Goal: Transaction & Acquisition: Purchase product/service

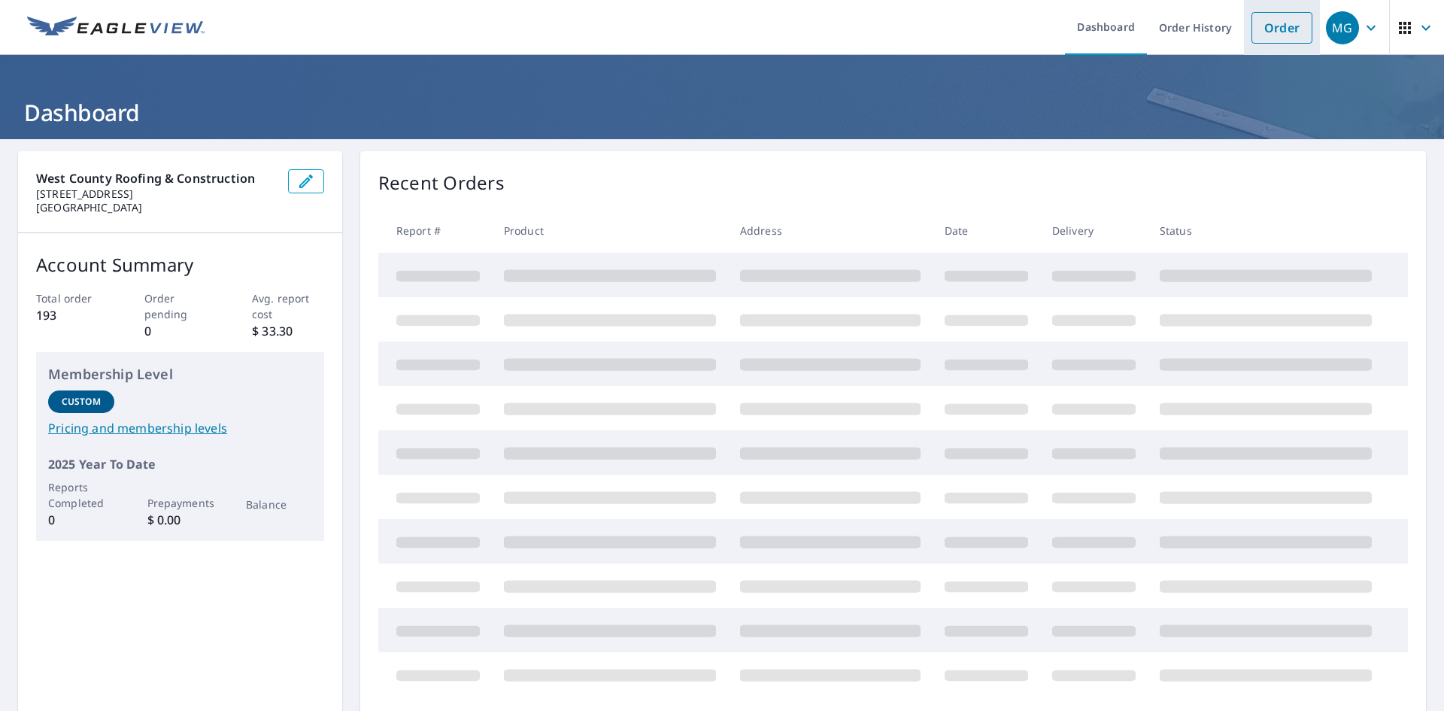
click at [1283, 18] on link "Order" at bounding box center [1281, 28] width 61 height 32
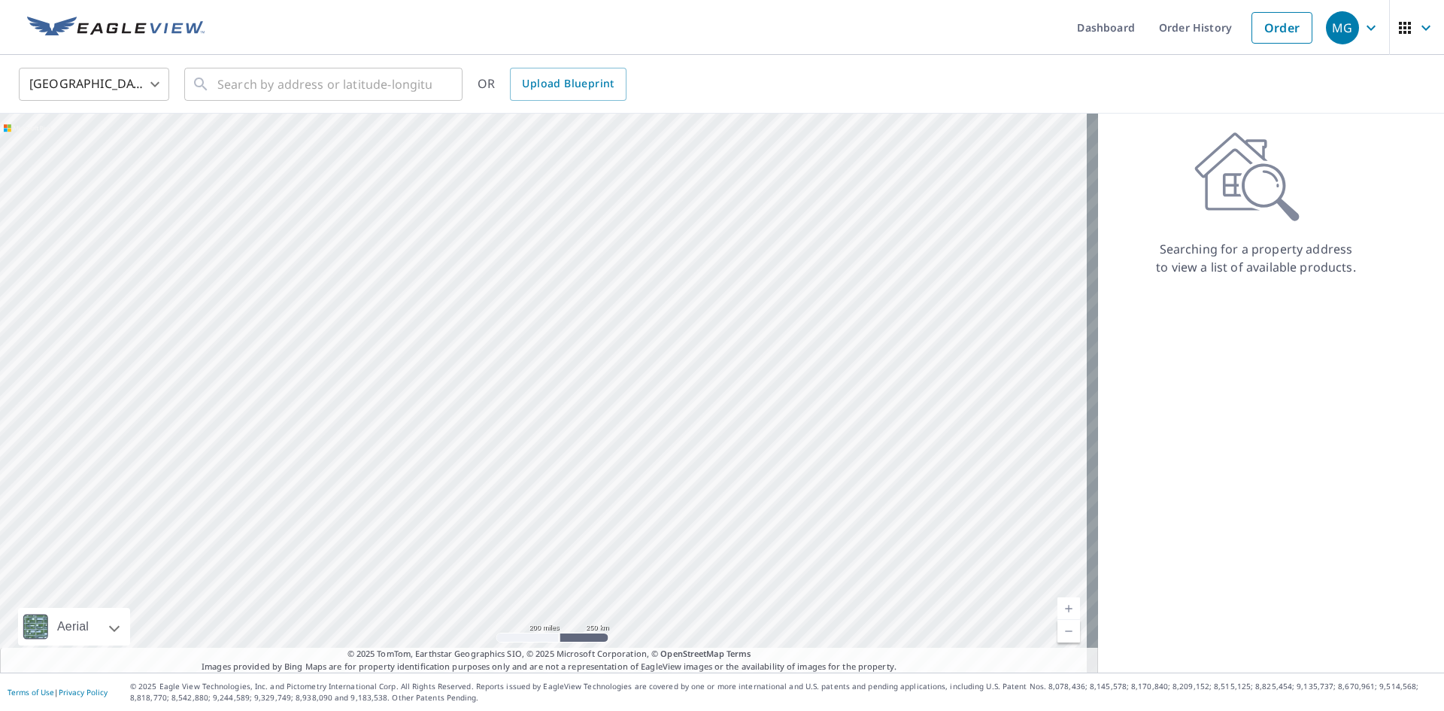
drag, startPoint x: 1282, startPoint y: 18, endPoint x: 659, endPoint y: 73, distance: 625.7
click at [659, 73] on div "United States [GEOGRAPHIC_DATA] ​ ​ OR Upload Blueprint" at bounding box center [717, 83] width 1418 height 35
click at [350, 110] on div "United States [GEOGRAPHIC_DATA] ​ ​ OR Upload Blueprint" at bounding box center [722, 84] width 1444 height 59
drag, startPoint x: 350, startPoint y: 110, endPoint x: 344, endPoint y: 92, distance: 19.0
click at [350, 109] on div "United States [GEOGRAPHIC_DATA] ​ ​ OR Upload Blueprint" at bounding box center [722, 84] width 1444 height 59
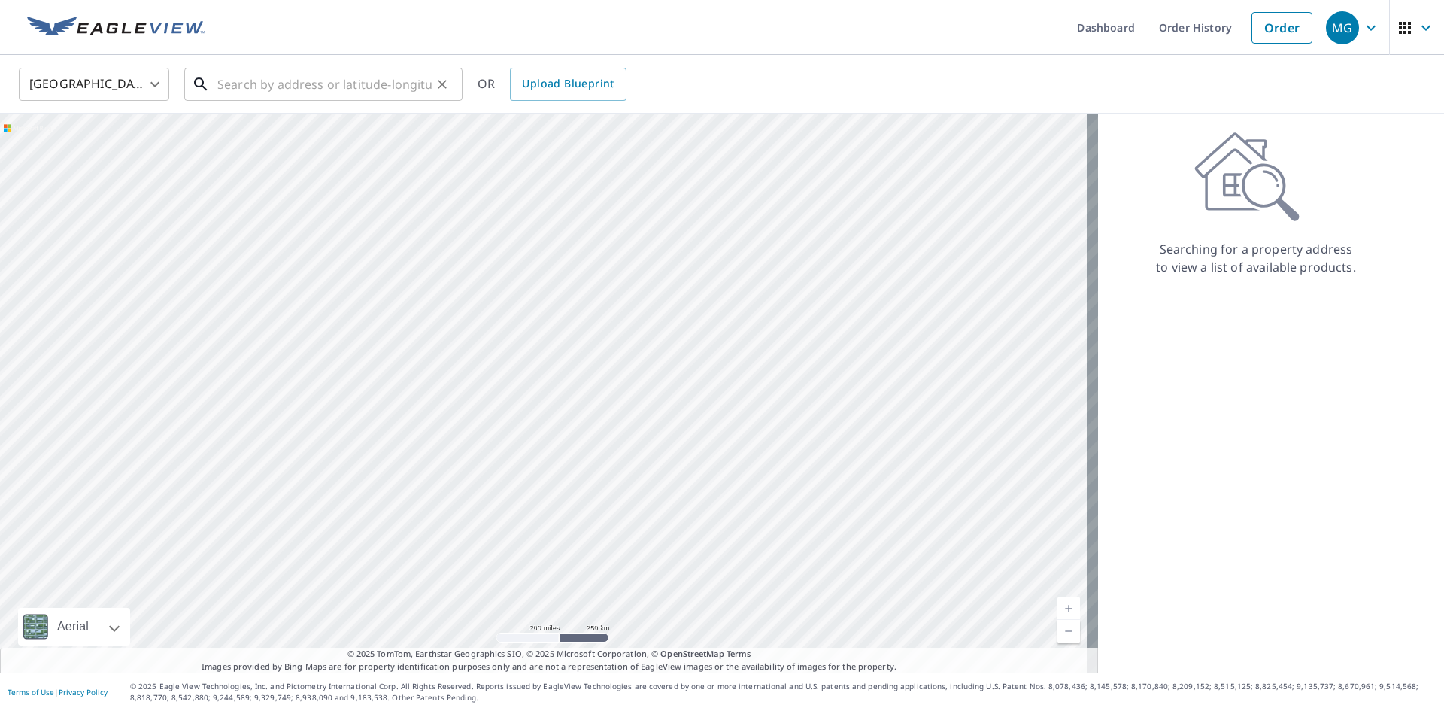
click at [344, 92] on input "text" at bounding box center [324, 84] width 214 height 42
paste input "[STREET_ADDRESS]"
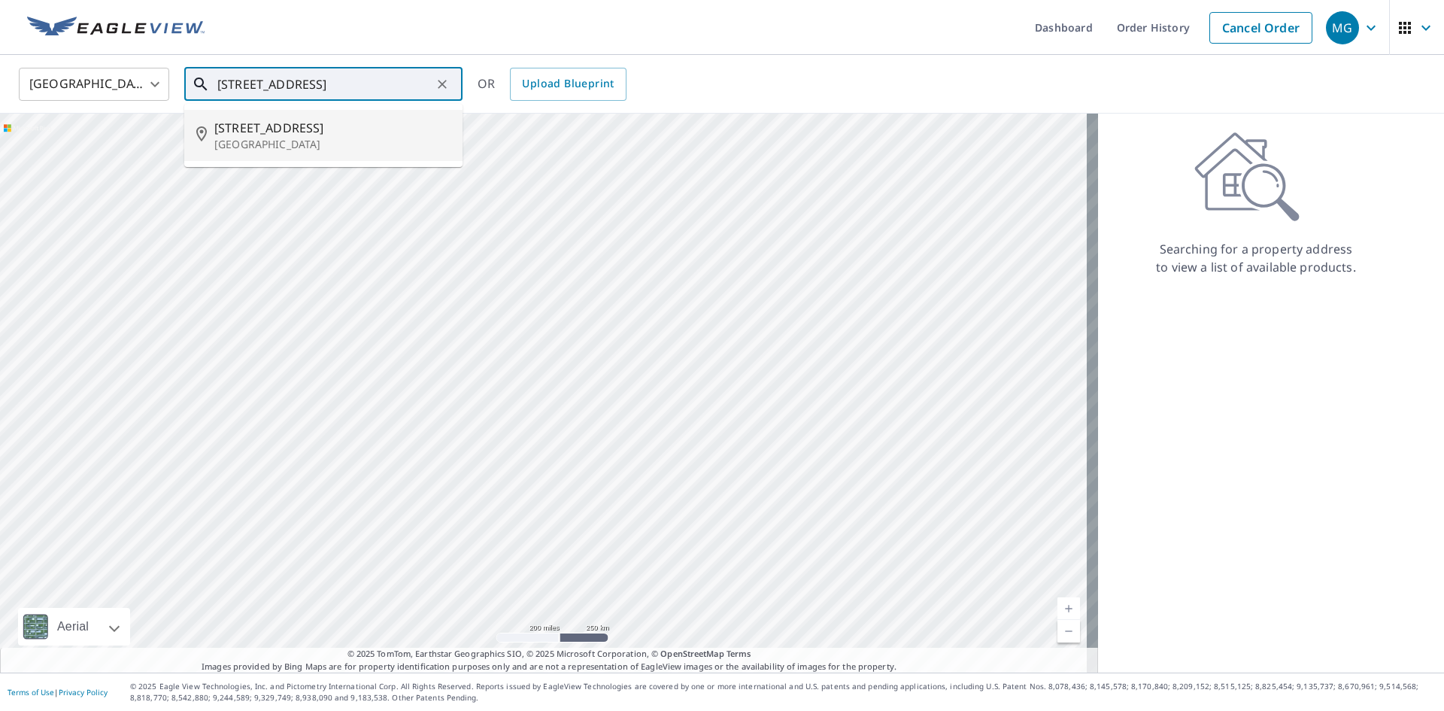
click at [351, 132] on span "[STREET_ADDRESS]" at bounding box center [332, 128] width 236 height 18
type input "[STREET_ADDRESS][PERSON_NAME]"
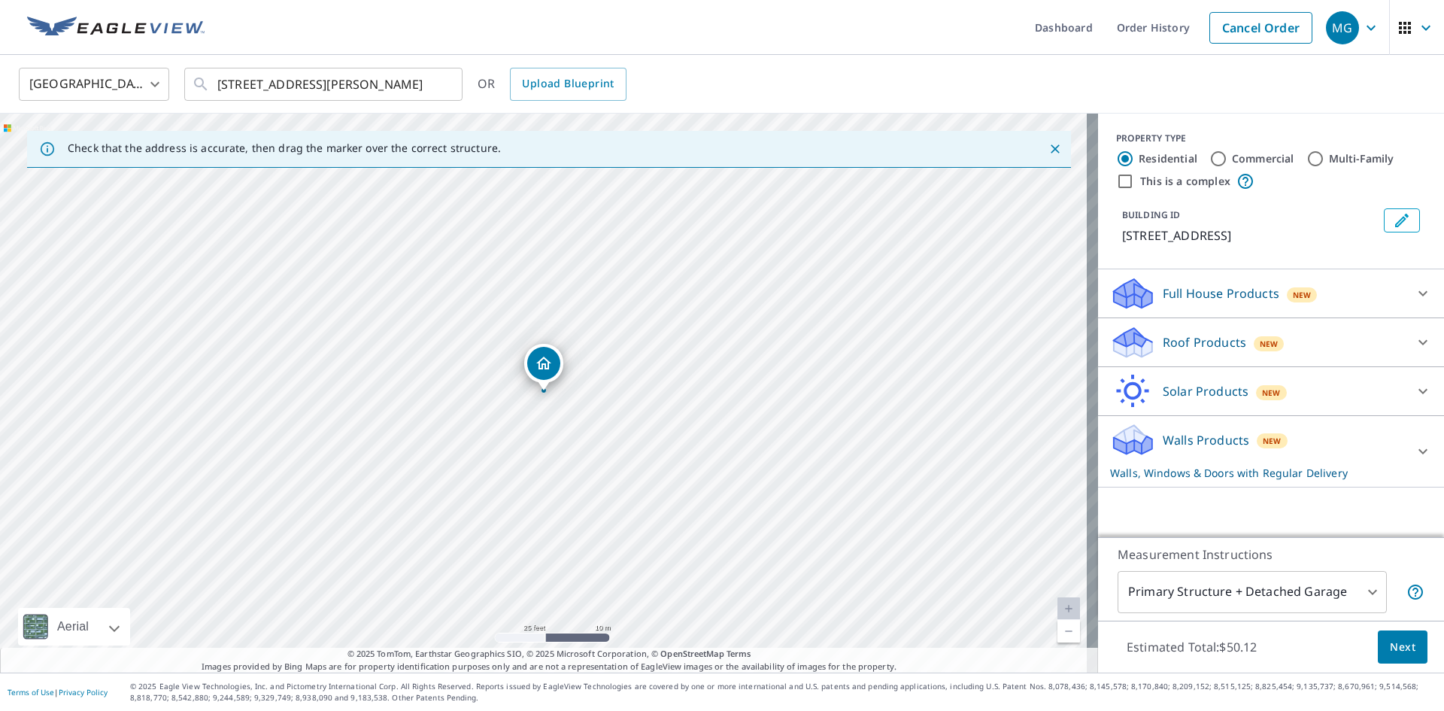
click at [1160, 287] on div "Full House Products New Full House™ $70.56" at bounding box center [1271, 293] width 346 height 49
click at [1167, 300] on div "Full House Products New" at bounding box center [1257, 293] width 295 height 35
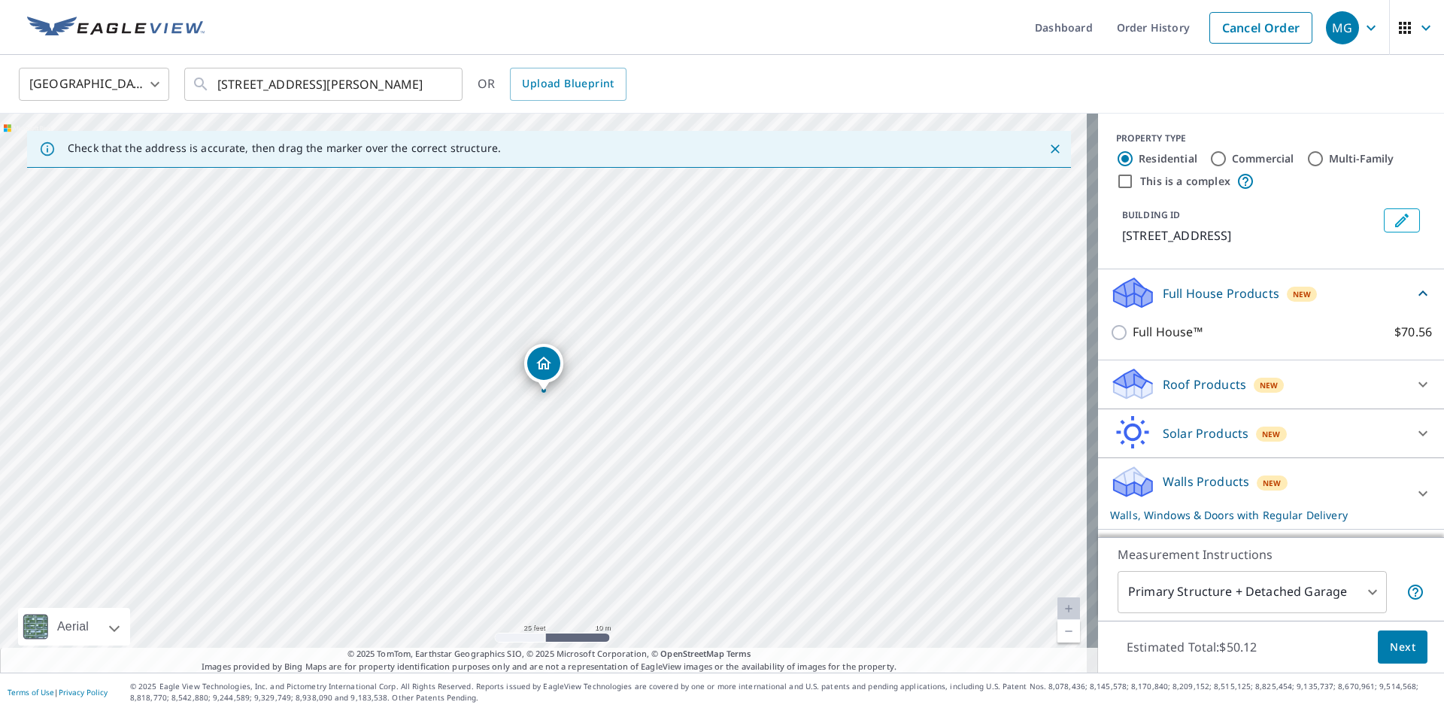
click at [1185, 389] on p "Roof Products" at bounding box center [1203, 384] width 83 height 18
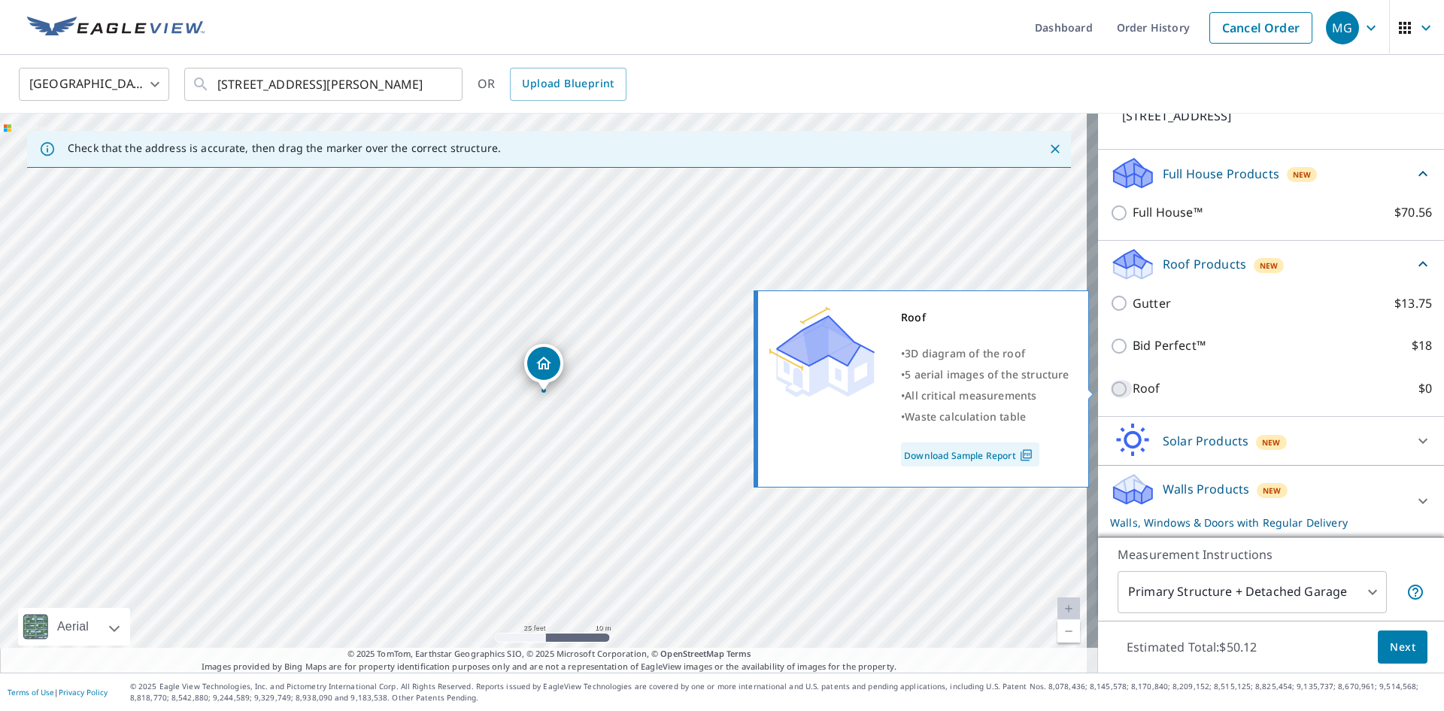
click at [1120, 389] on input "Roof $0" at bounding box center [1121, 389] width 23 height 18
checkbox input "true"
type input "3"
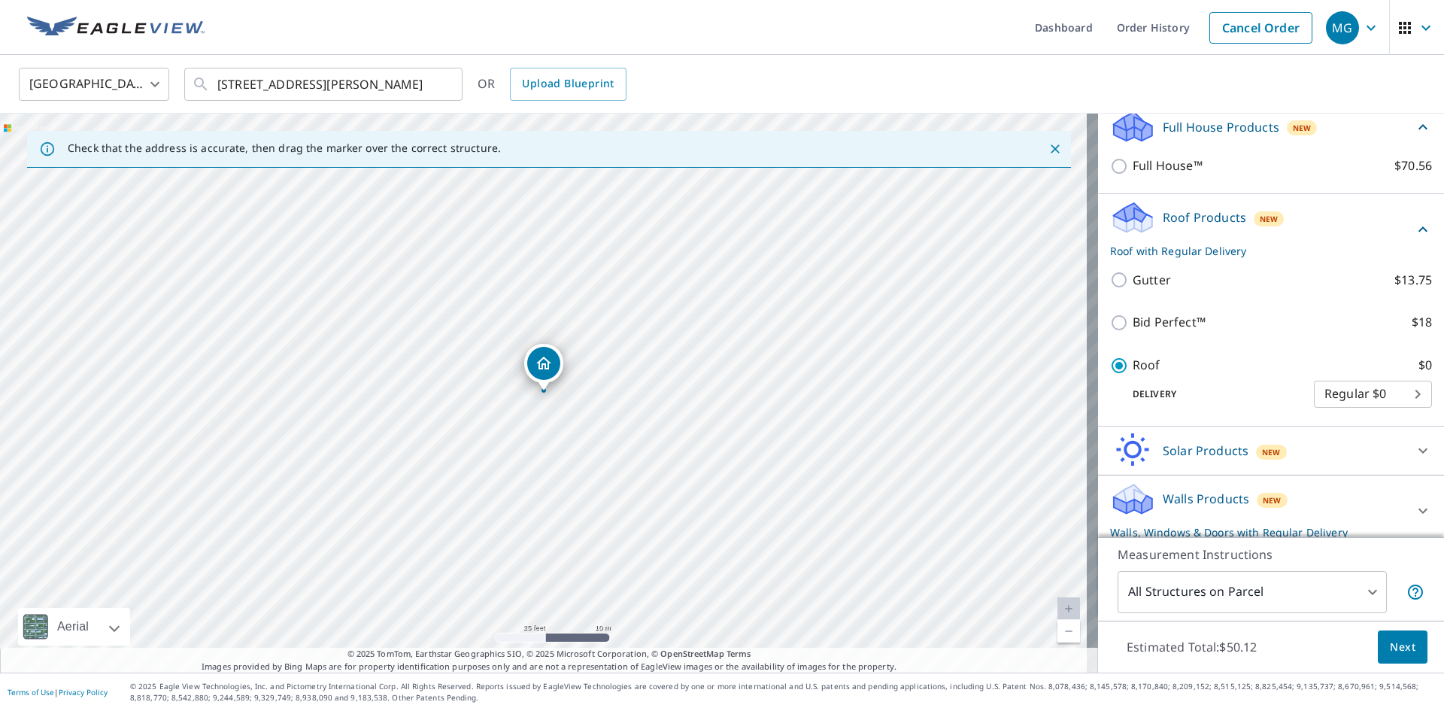
scroll to position [153, 0]
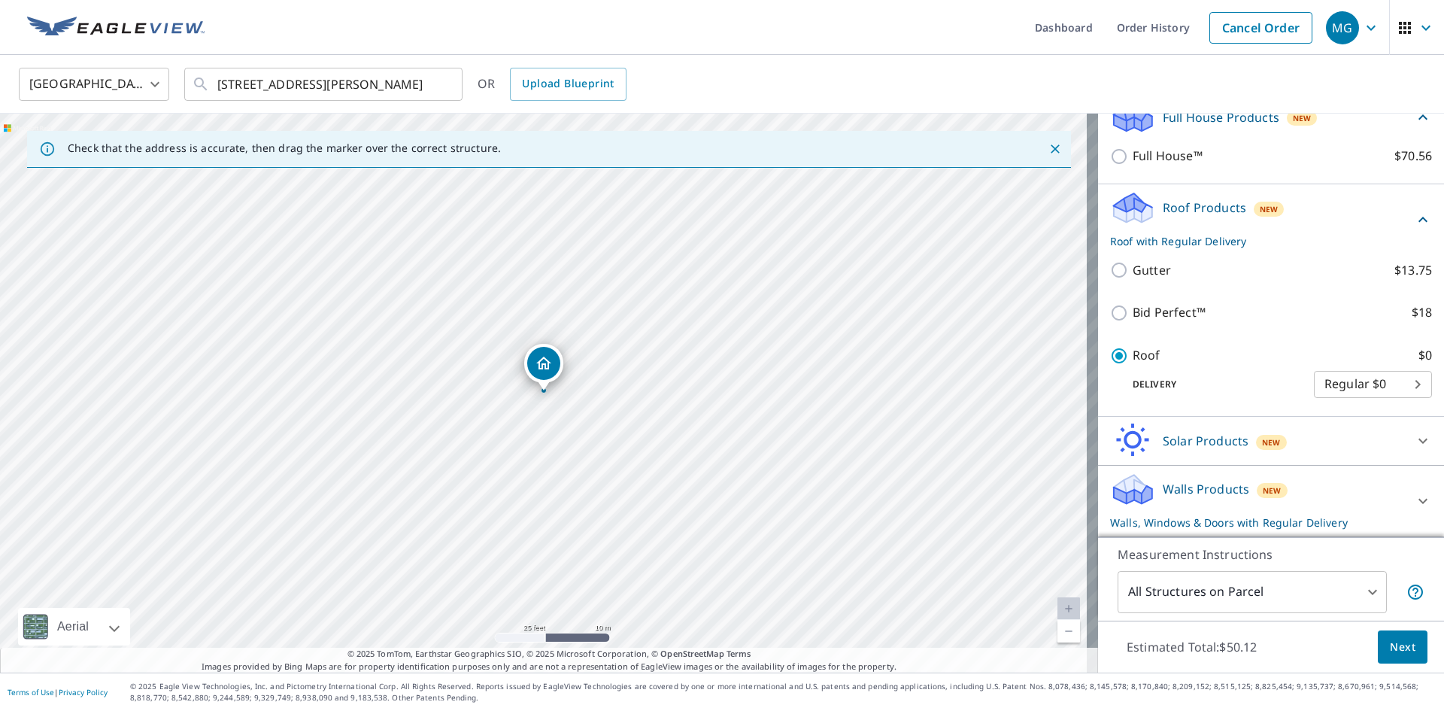
click at [1175, 480] on p "Walls Products" at bounding box center [1205, 489] width 86 height 18
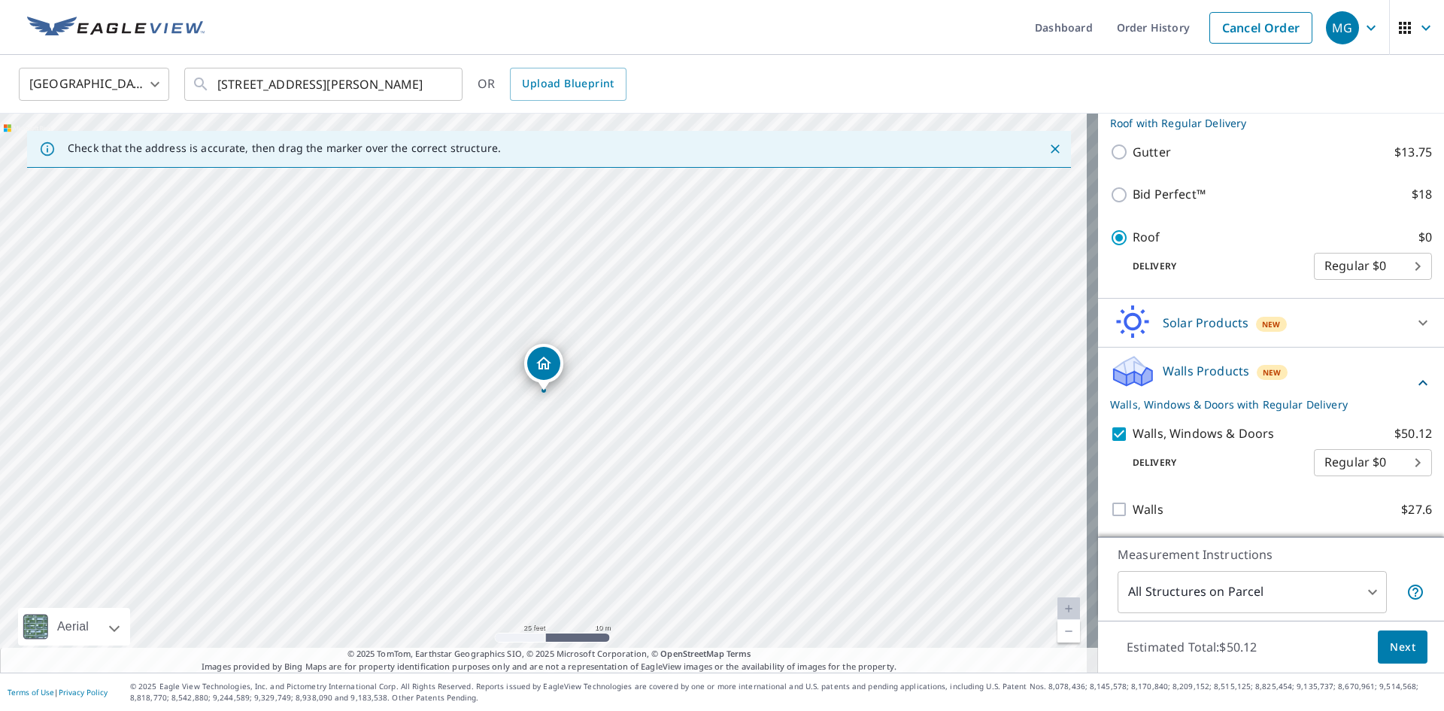
click at [1113, 434] on input "Walls, Windows & Doors $50.12" at bounding box center [1121, 434] width 23 height 18
checkbox input "false"
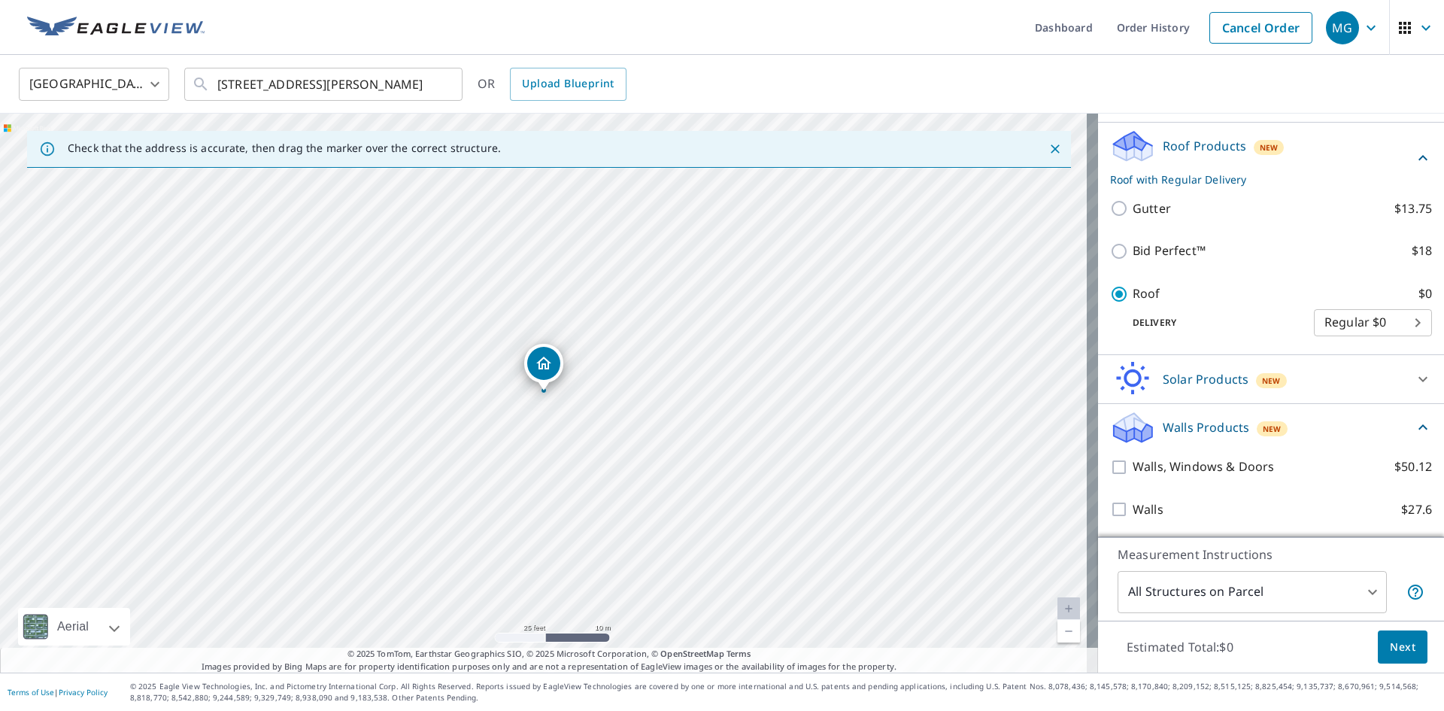
scroll to position [215, 0]
click at [1408, 649] on button "Next" at bounding box center [1402, 647] width 50 height 34
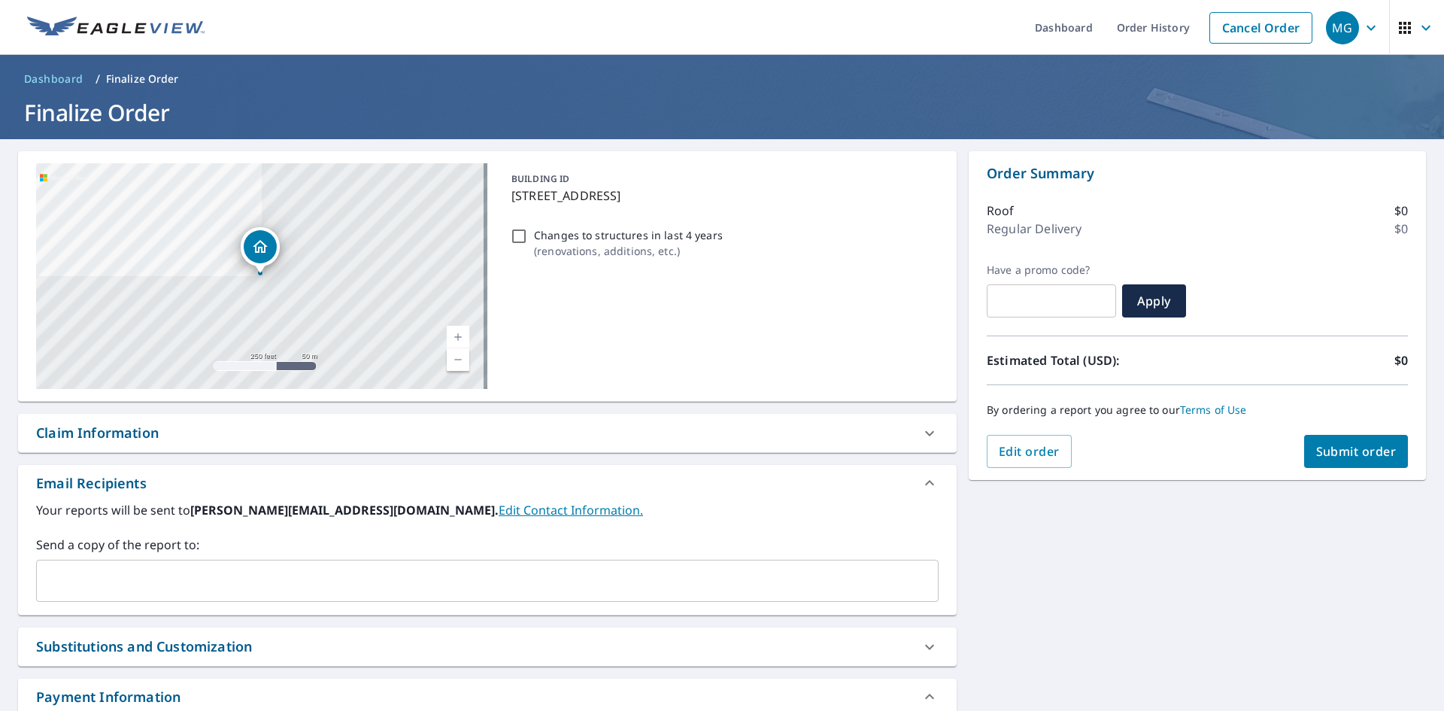
click at [339, 574] on input "text" at bounding box center [476, 580] width 866 height 29
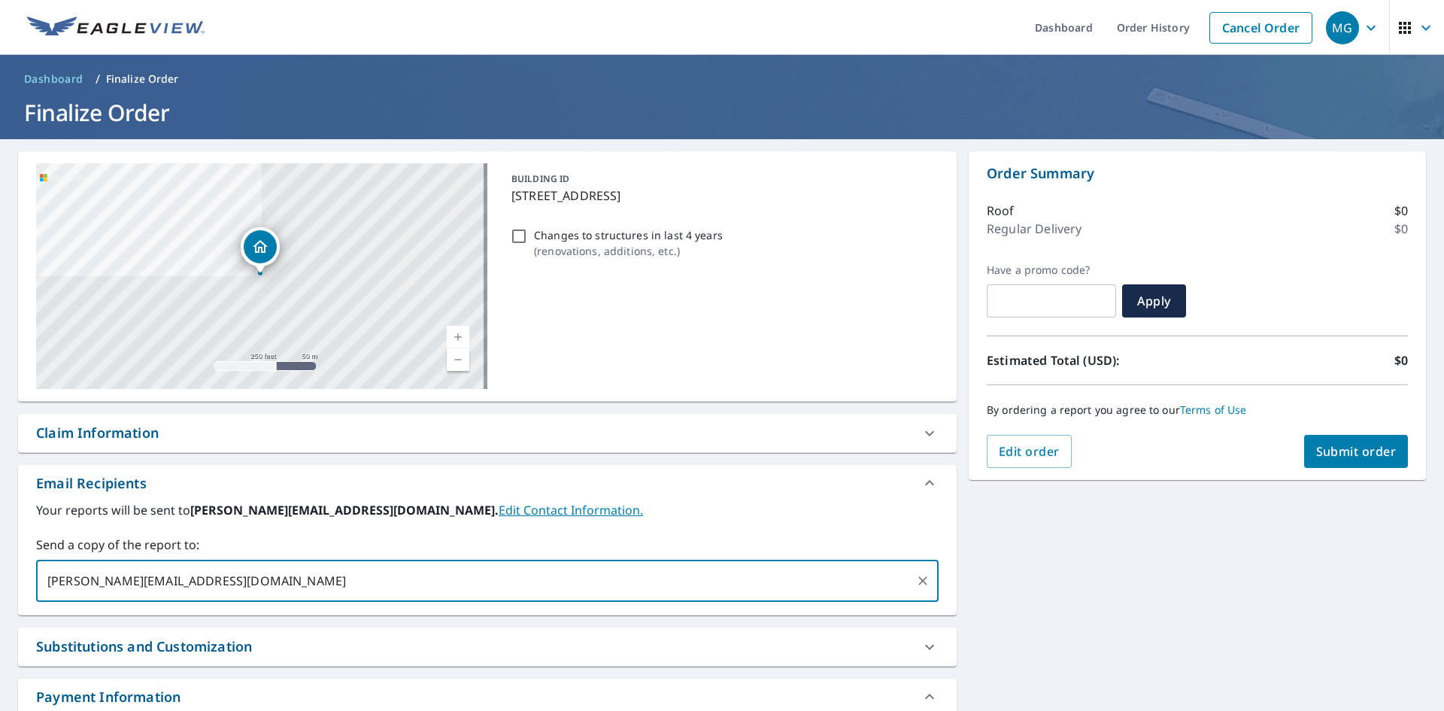
type input "[PERSON_NAME][EMAIL_ADDRESS][DOMAIN_NAME]"
click at [1336, 462] on button "Submit order" at bounding box center [1356, 451] width 105 height 33
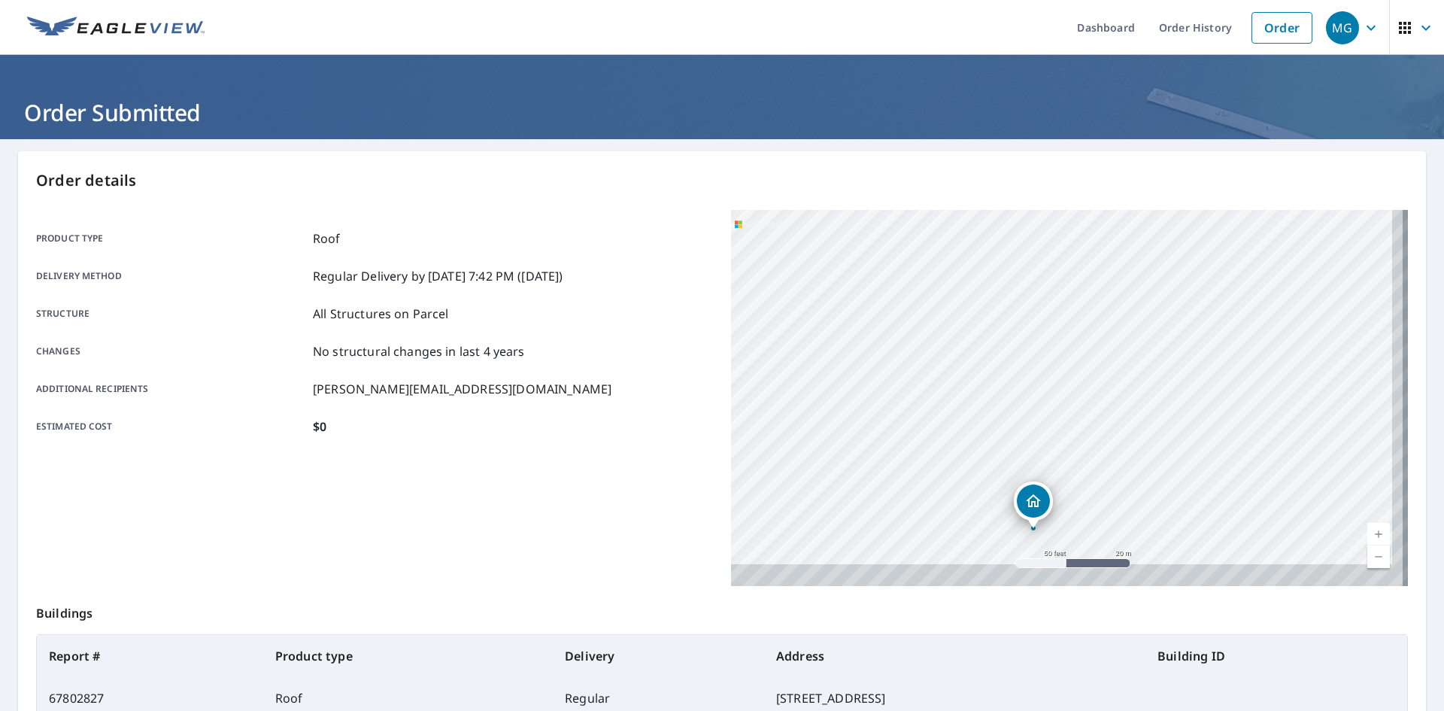
drag, startPoint x: 992, startPoint y: 369, endPoint x: 944, endPoint y: 246, distance: 132.4
click at [944, 246] on div "[STREET_ADDRESS][PERSON_NAME]" at bounding box center [1069, 398] width 677 height 376
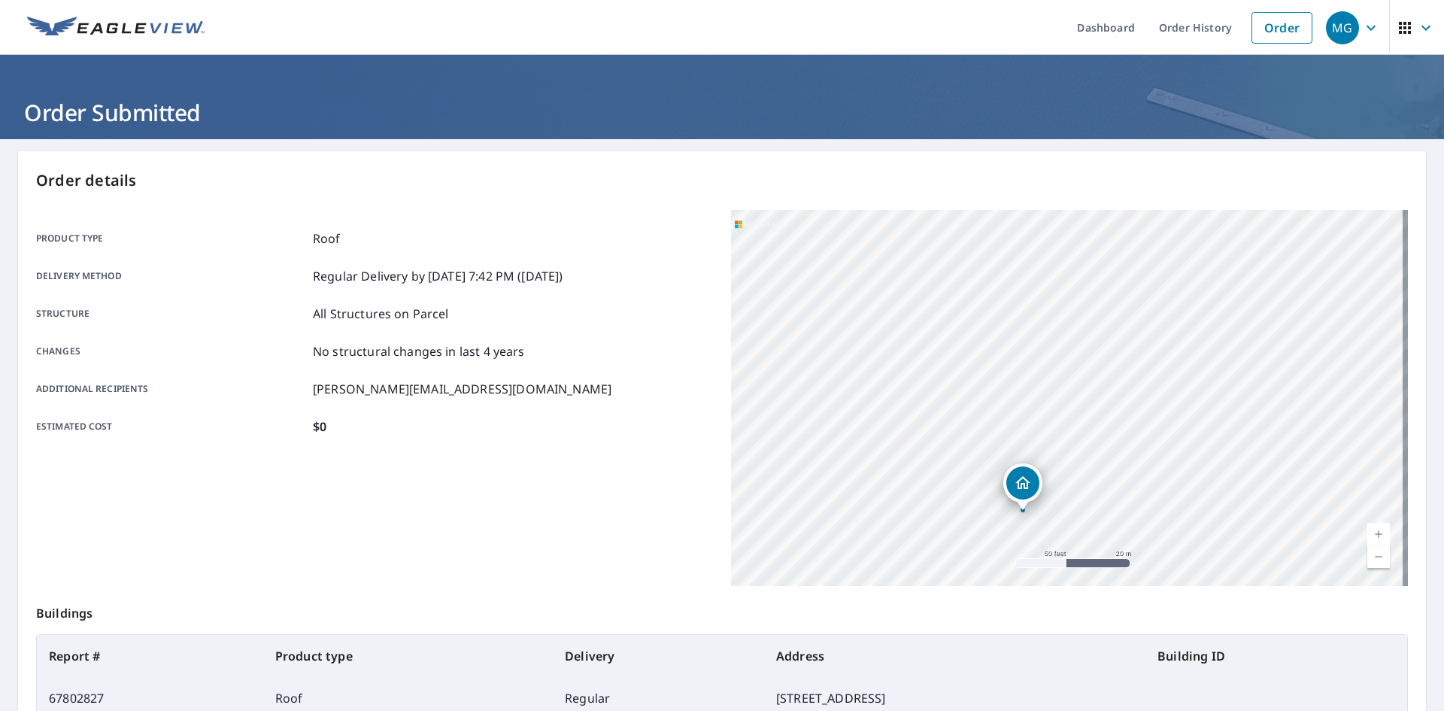
drag, startPoint x: 987, startPoint y: 416, endPoint x: 972, endPoint y: 341, distance: 75.9
click at [972, 341] on div "[STREET_ADDRESS][PERSON_NAME]" at bounding box center [1069, 398] width 677 height 376
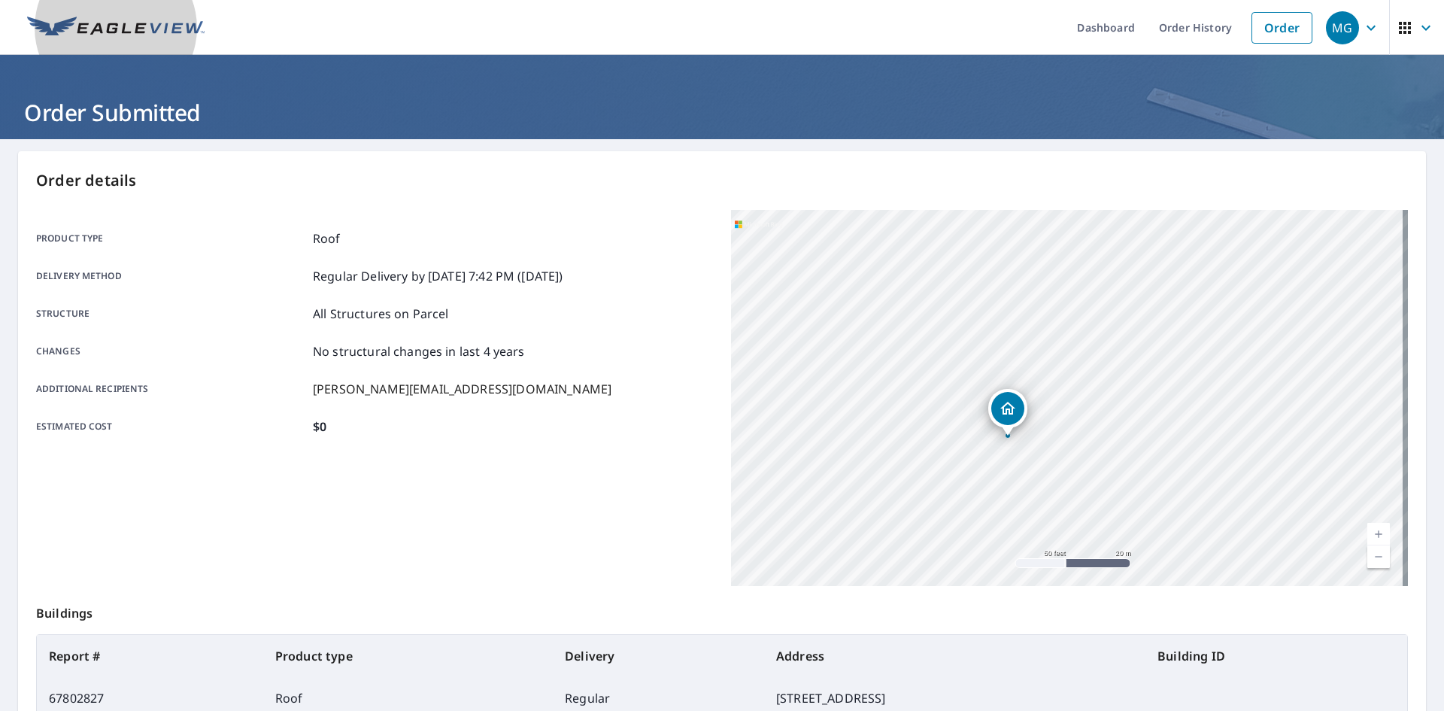
click at [75, 28] on img at bounding box center [115, 28] width 177 height 23
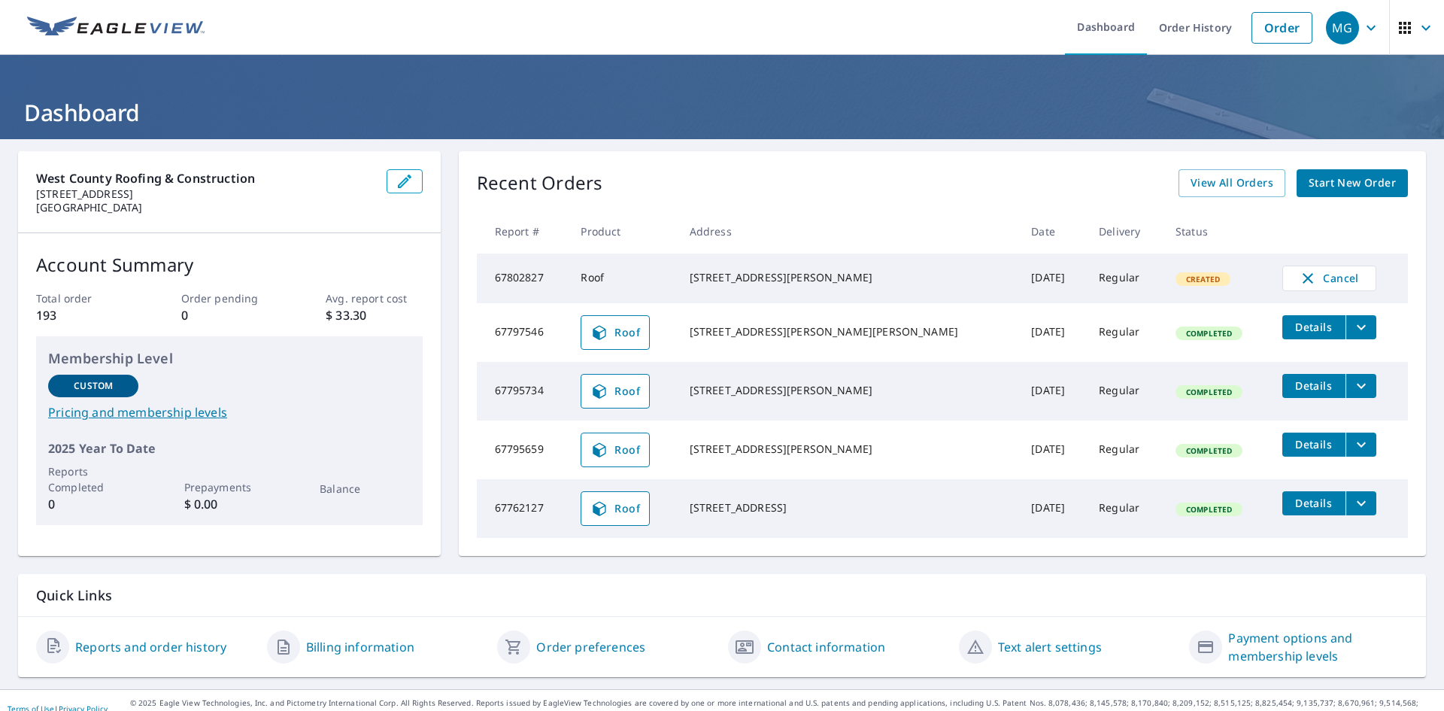
click at [1356, 183] on span "Start New Order" at bounding box center [1351, 183] width 87 height 19
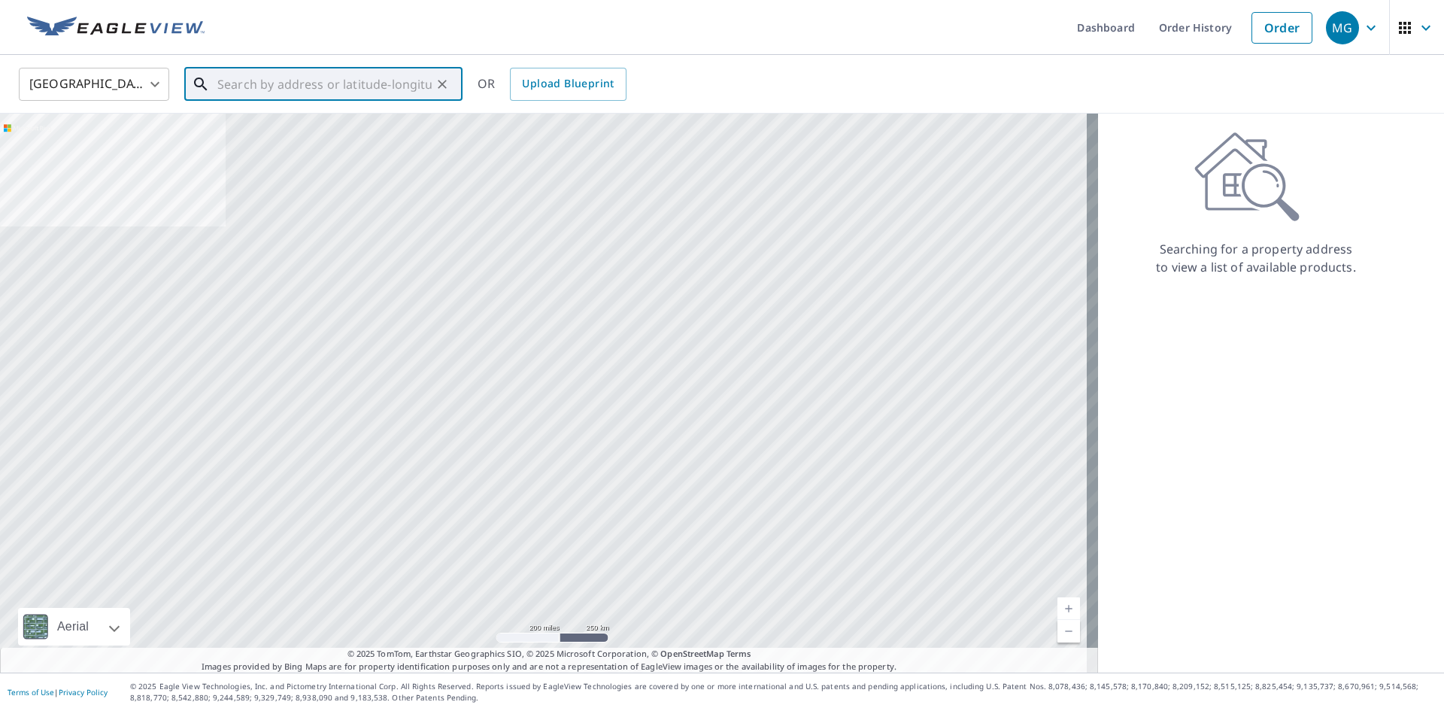
click at [390, 86] on input "text" at bounding box center [324, 84] width 214 height 42
paste input "[STREET_ADDRESS][US_STATE]"
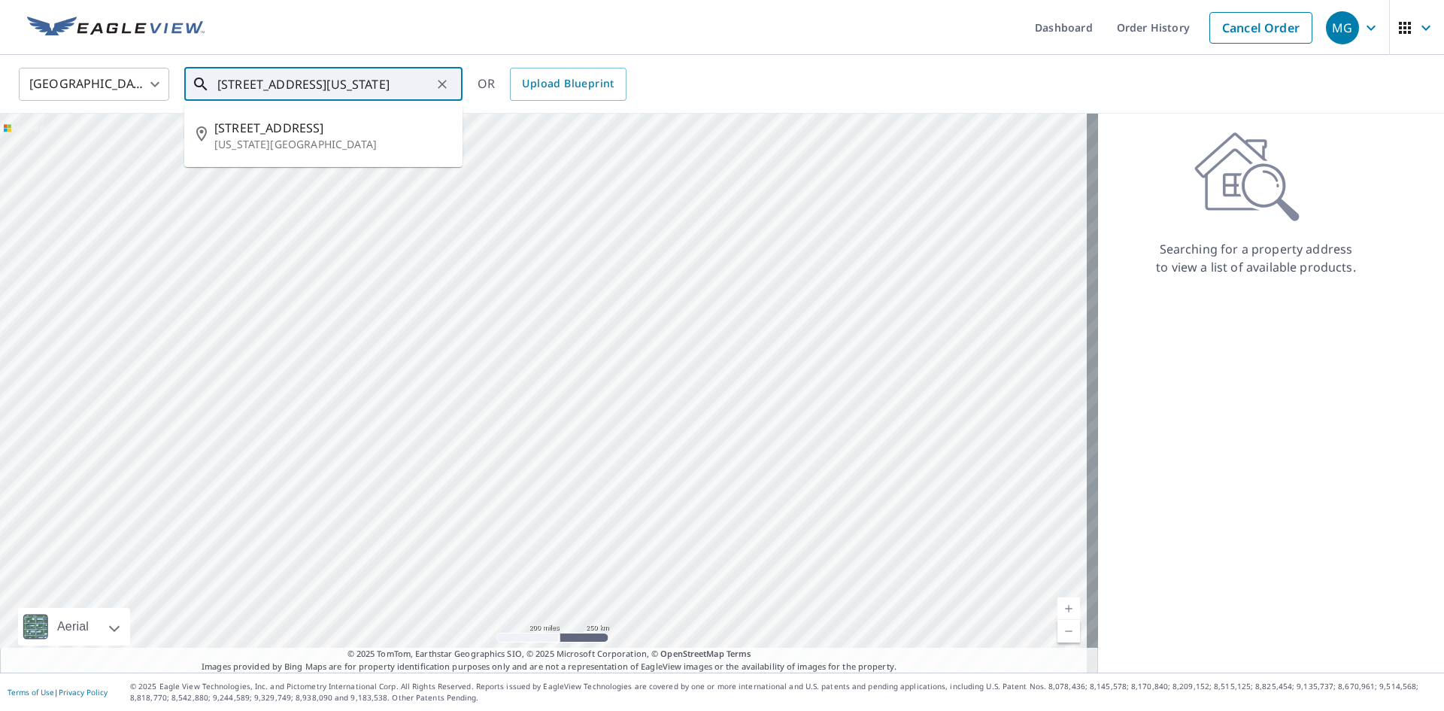
click at [354, 120] on span "[STREET_ADDRESS]" at bounding box center [332, 128] width 236 height 18
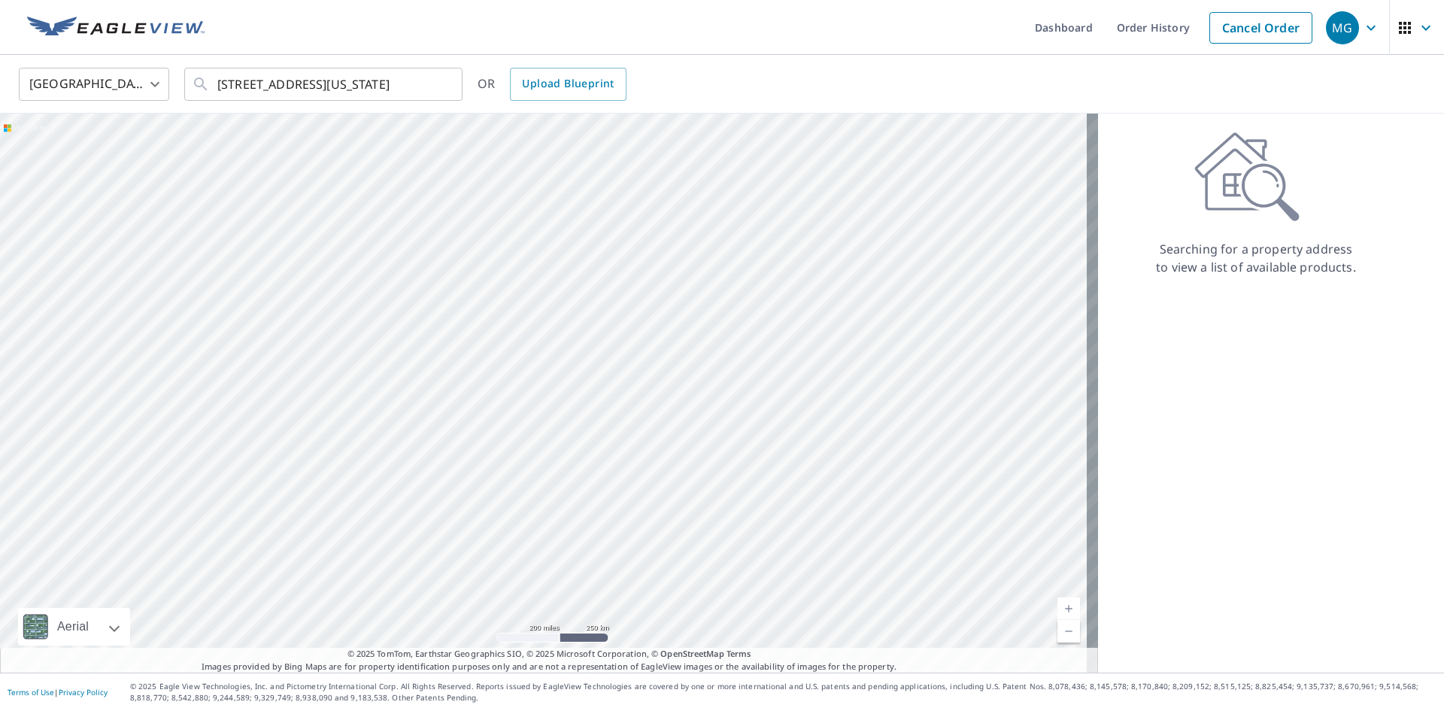
type input "[STREET_ADDRESS][US_STATE]"
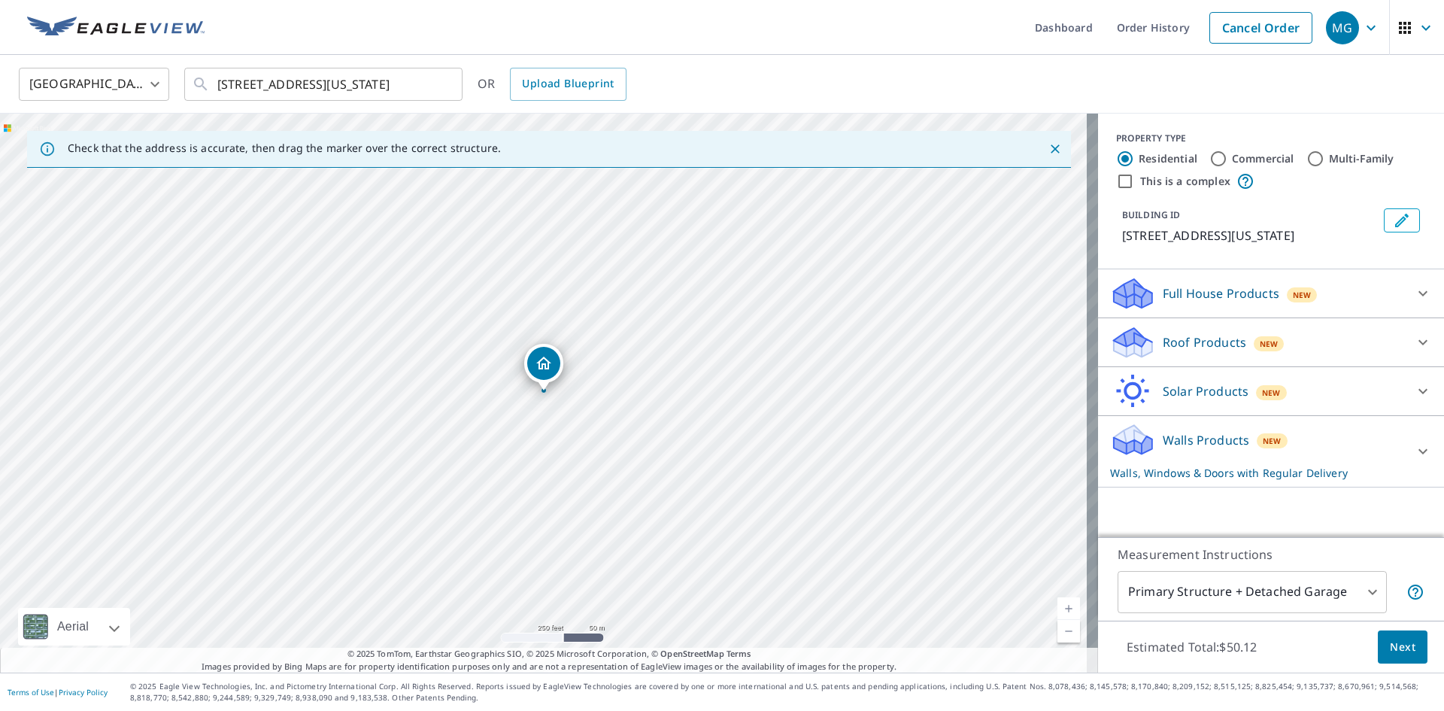
click at [1188, 302] on p "Full House Products" at bounding box center [1220, 293] width 117 height 18
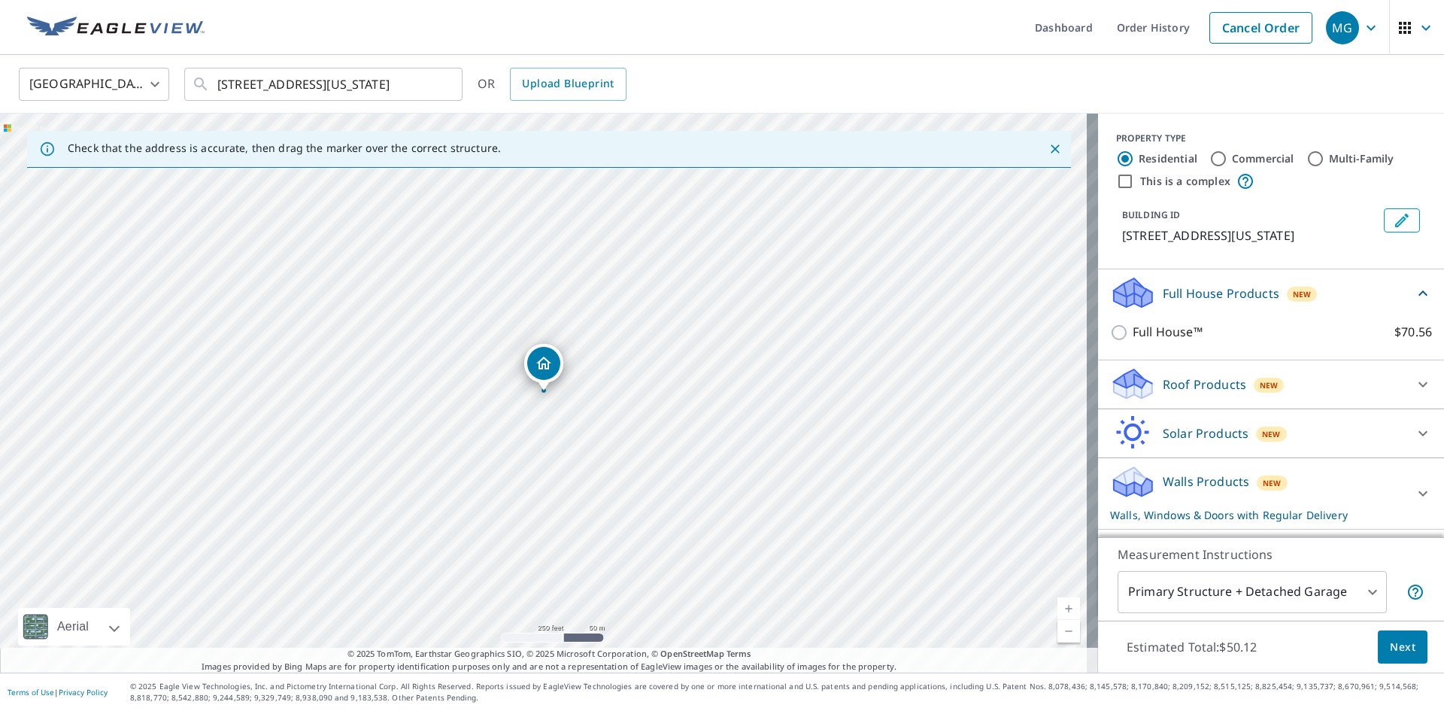
click at [1190, 393] on p "Roof Products" at bounding box center [1203, 384] width 83 height 18
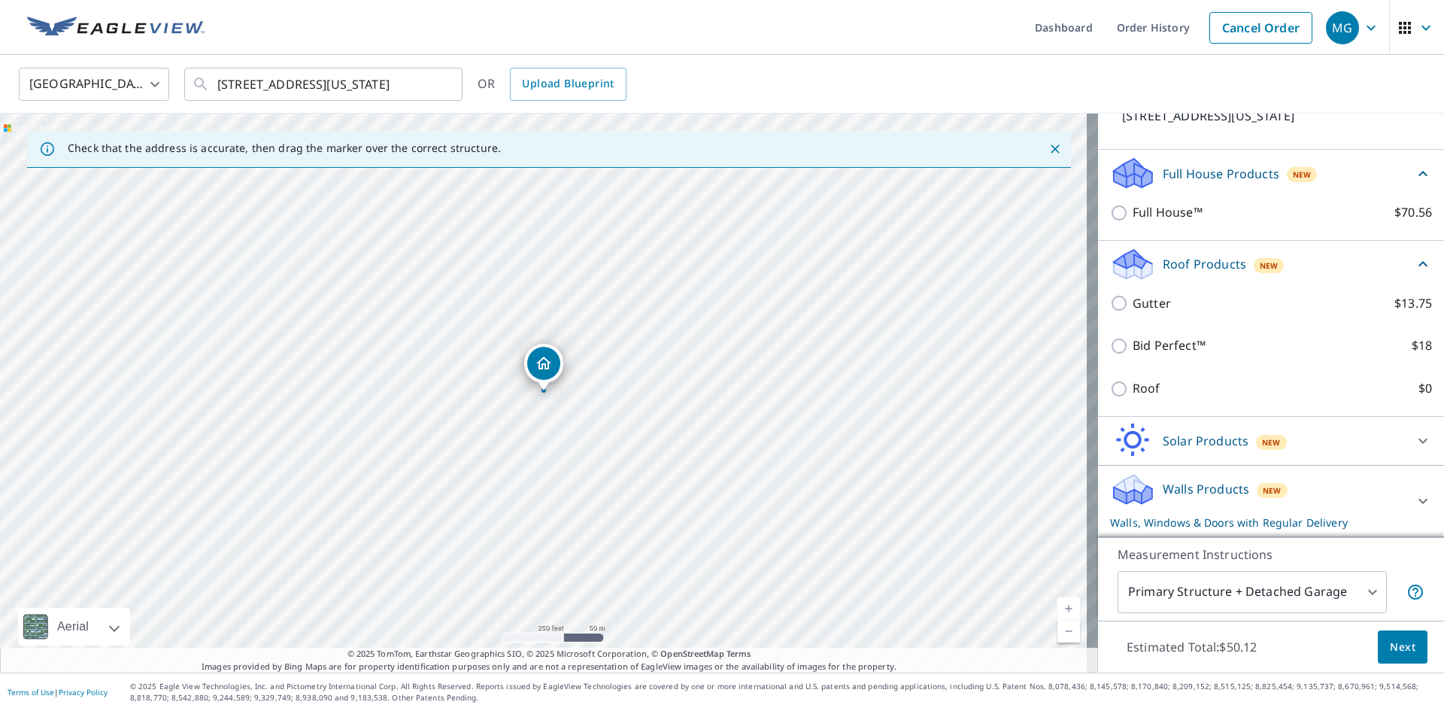
click at [1114, 397] on input "Roof $0" at bounding box center [1121, 389] width 23 height 18
checkbox input "true"
type input "3"
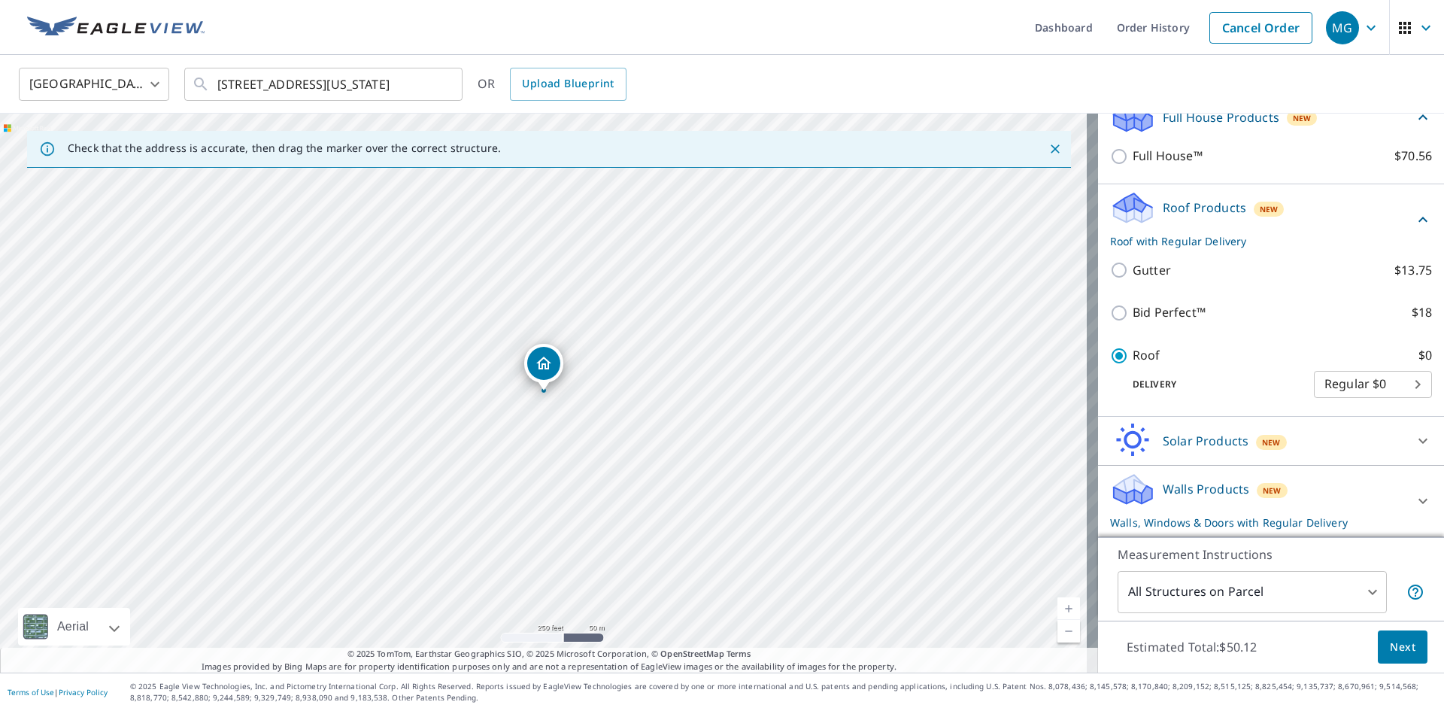
scroll to position [153, 0]
click at [1182, 481] on p "Walls Products" at bounding box center [1205, 489] width 86 height 18
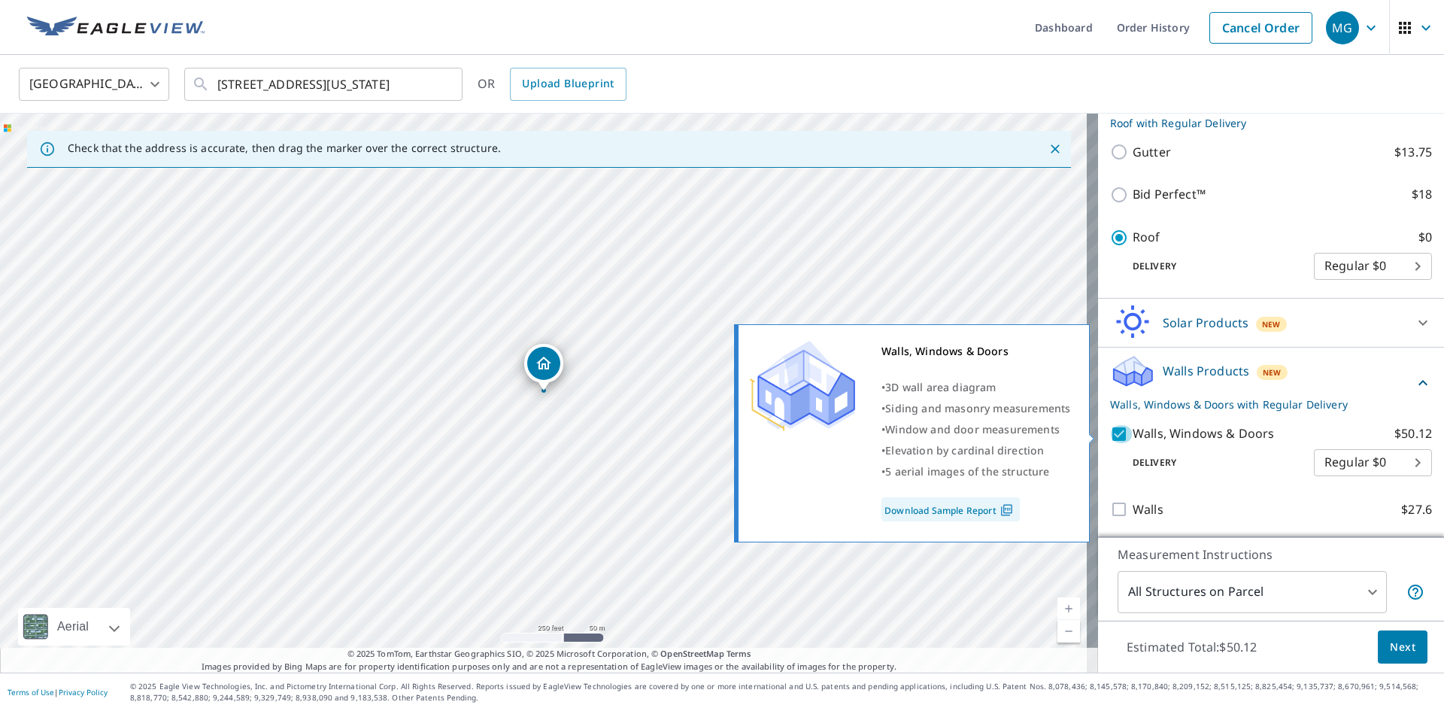
click at [1110, 436] on input "Walls, Windows & Doors $50.12" at bounding box center [1121, 434] width 23 height 18
checkbox input "false"
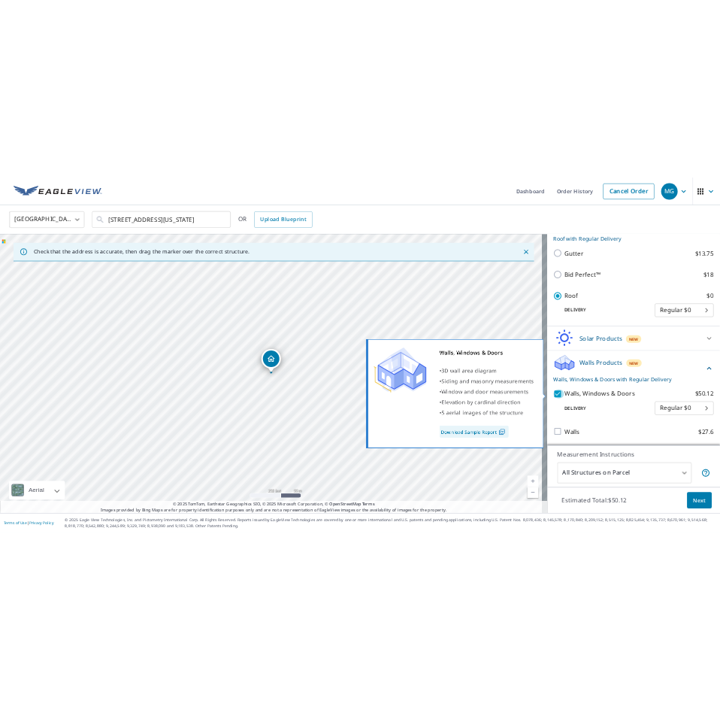
scroll to position [215, 0]
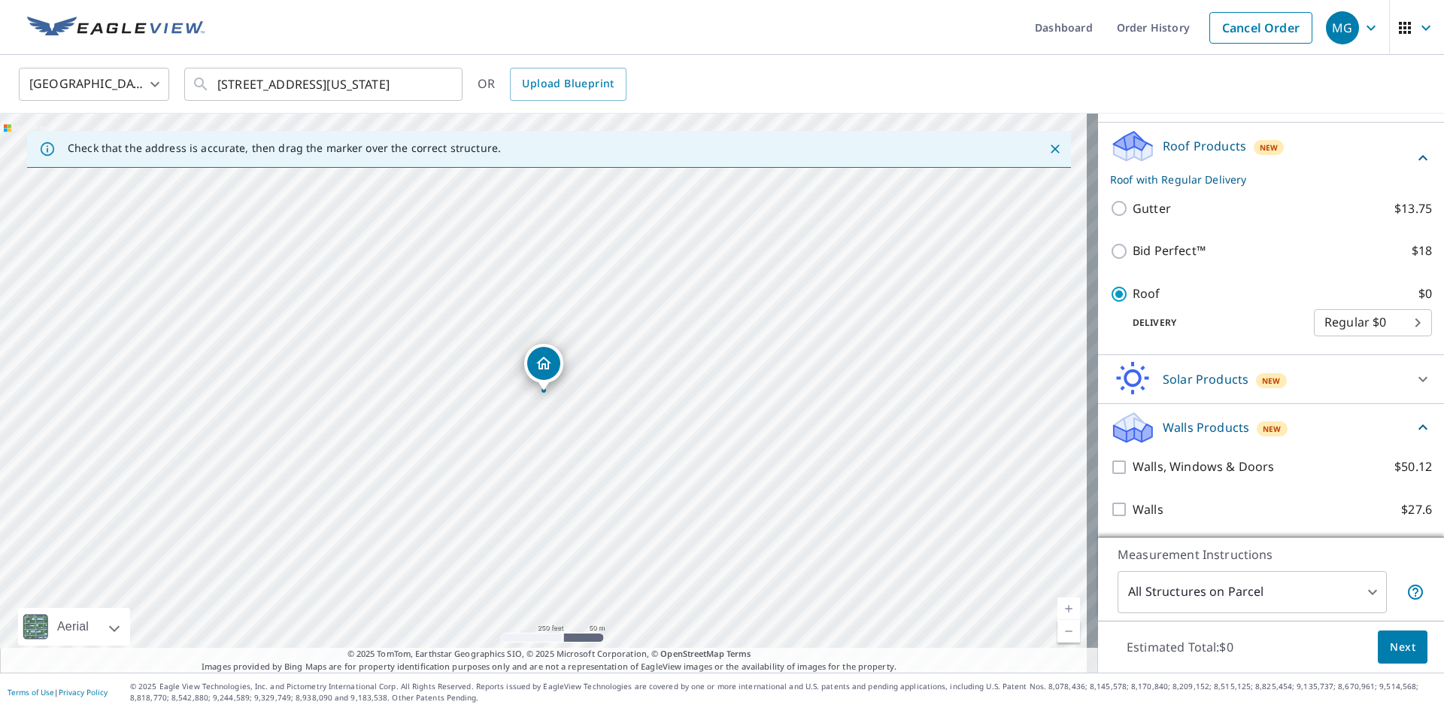
click at [1377, 638] on button "Next" at bounding box center [1402, 647] width 50 height 34
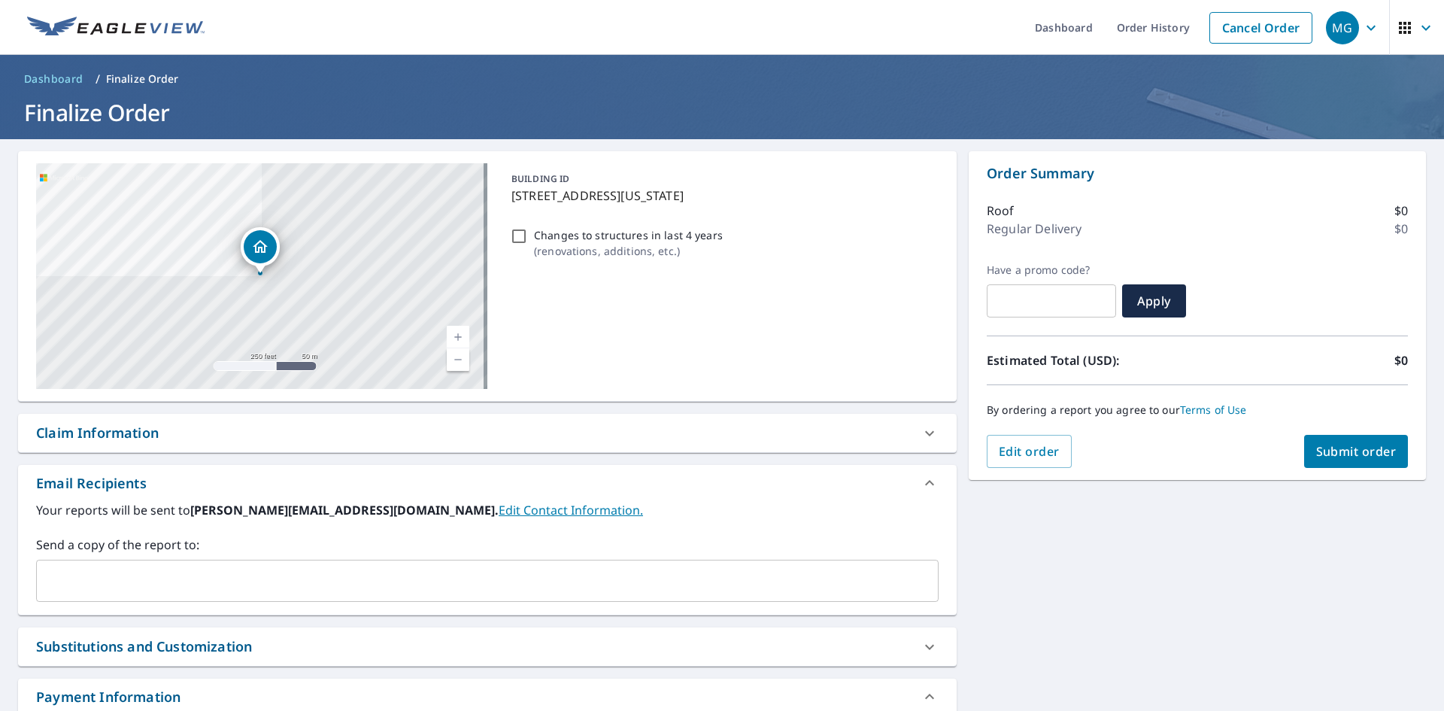
drag, startPoint x: 400, startPoint y: 542, endPoint x: 378, endPoint y: 562, distance: 29.8
click at [398, 547] on label "Send a copy of the report to:" at bounding box center [487, 544] width 902 height 18
click at [378, 562] on div "​" at bounding box center [487, 580] width 902 height 42
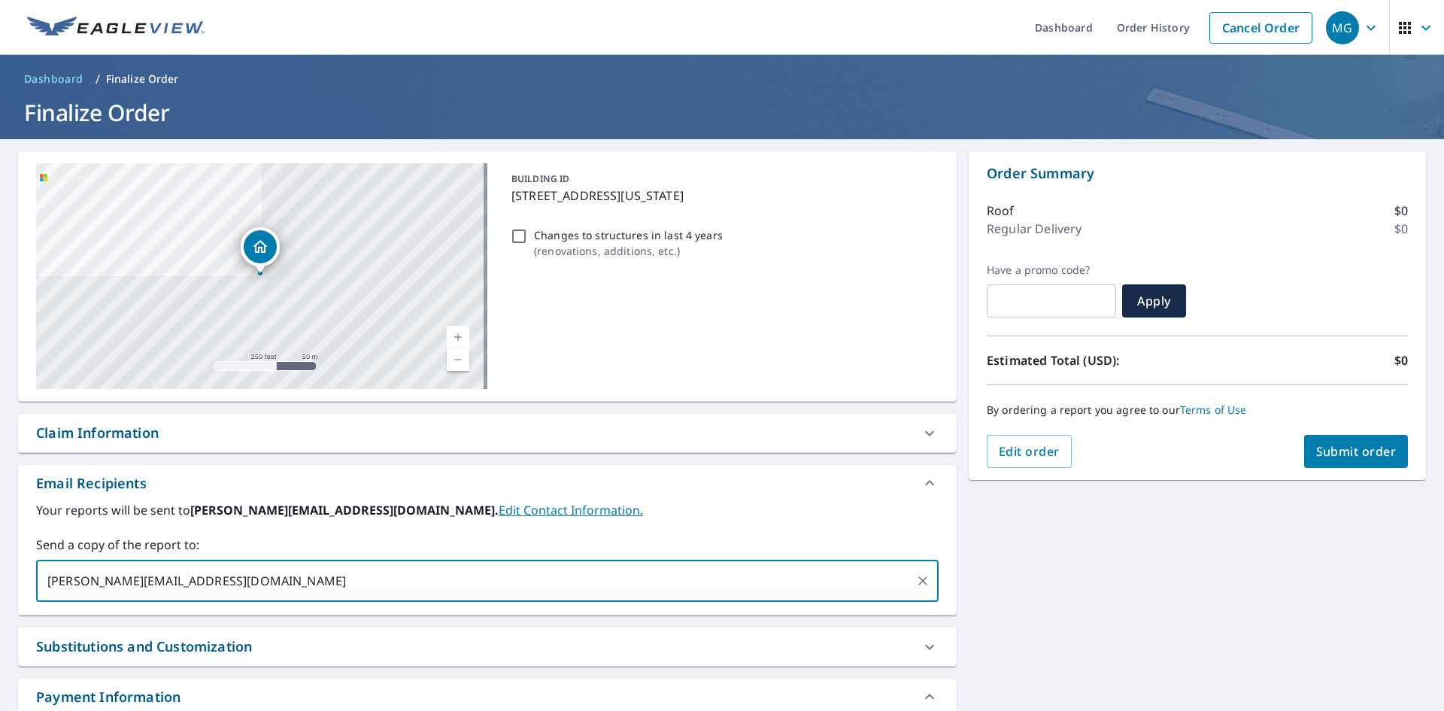
type input "[PERSON_NAME][EMAIL_ADDRESS][DOMAIN_NAME]"
click at [1359, 447] on span "Submit order" at bounding box center [1356, 451] width 80 height 17
